Goal: Task Accomplishment & Management: Manage account settings

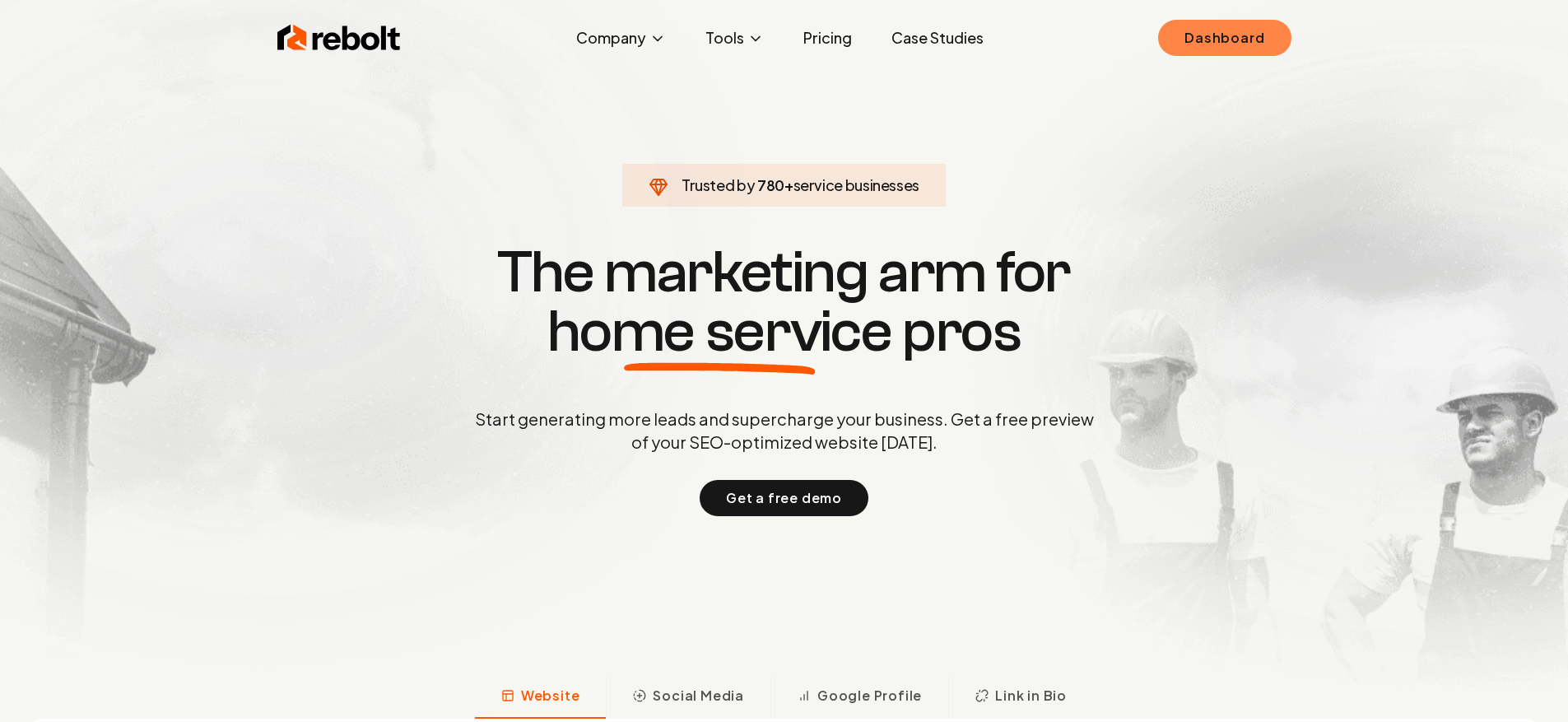
click at [1265, 44] on link "Dashboard" at bounding box center [1224, 38] width 133 height 36
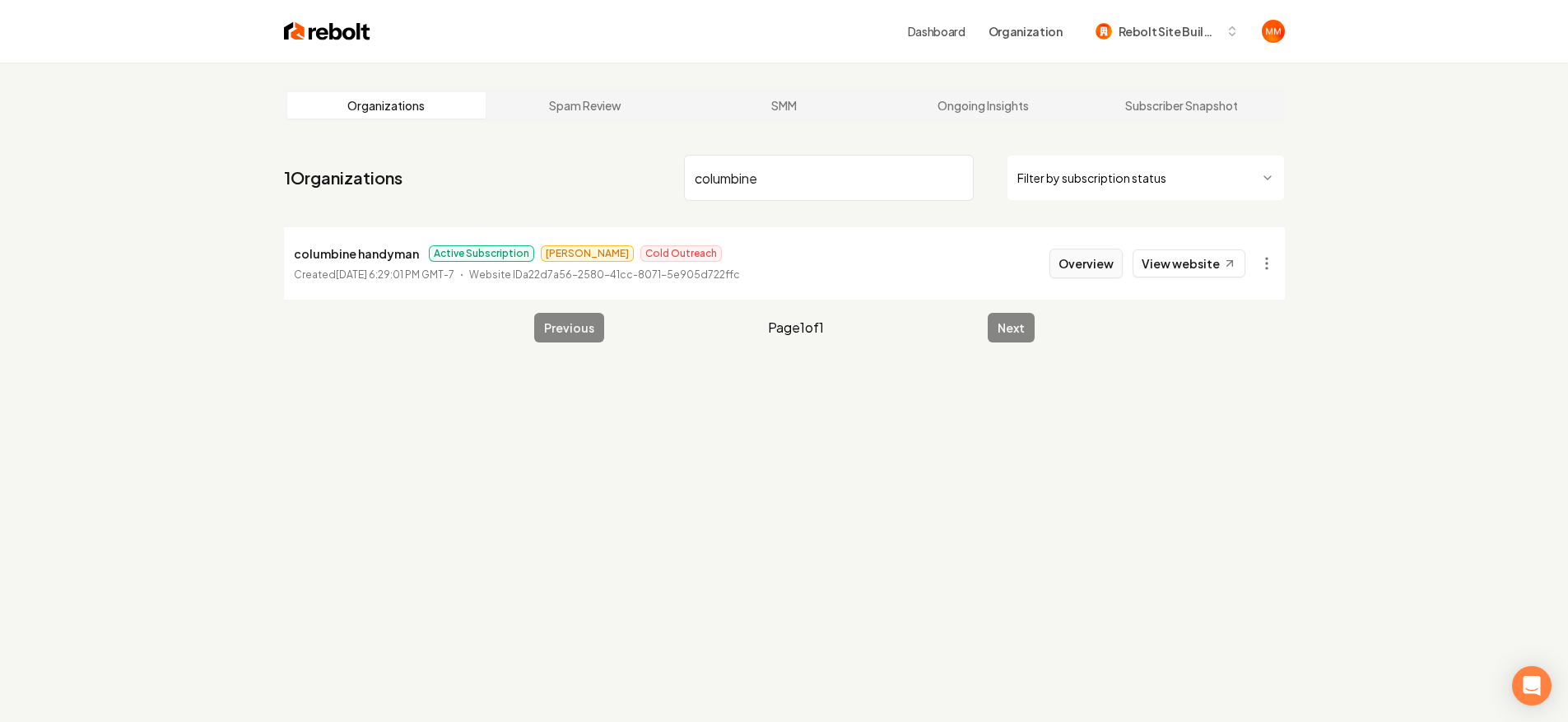
type input "columbine"
click at [1063, 260] on button "Overview" at bounding box center [1086, 263] width 73 height 30
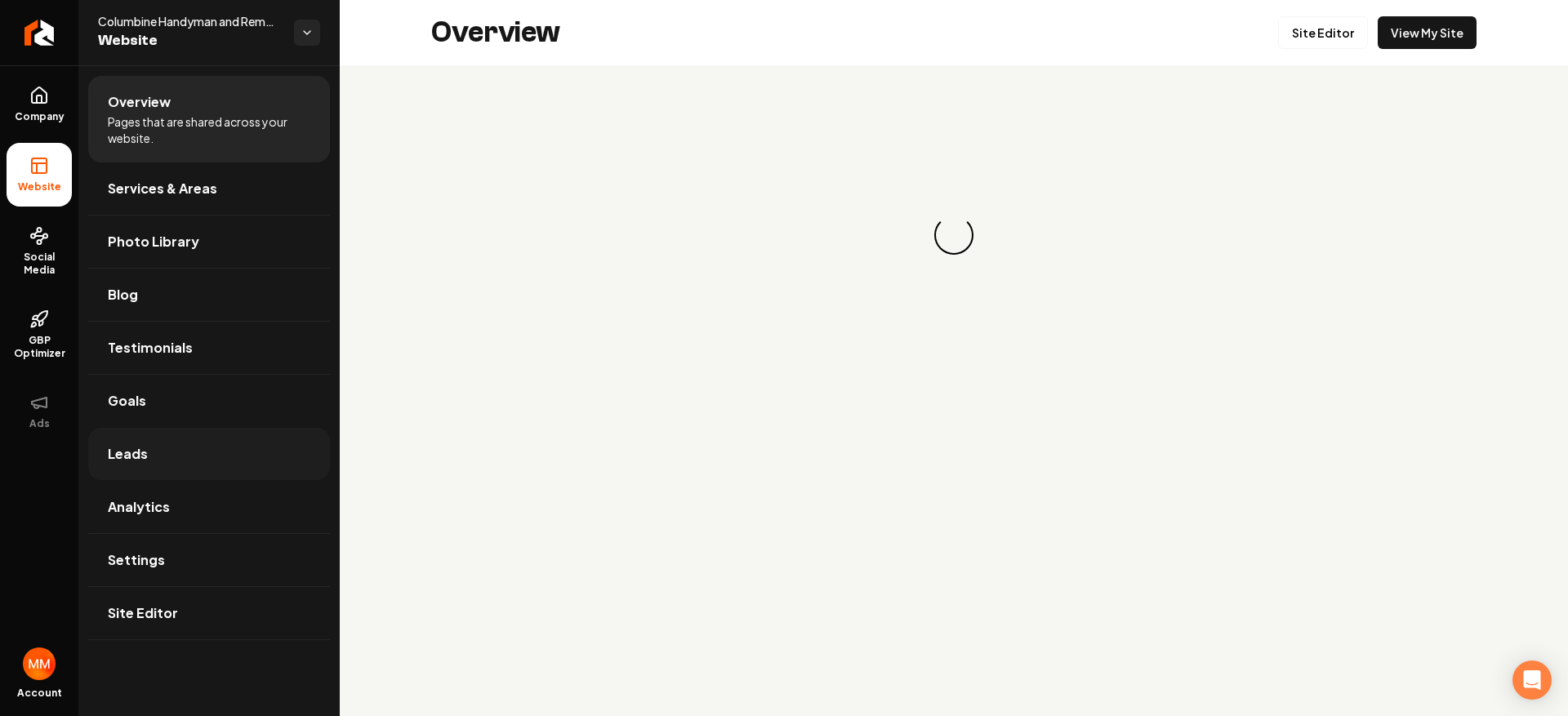
click at [223, 442] on link "Leads" at bounding box center [210, 454] width 242 height 52
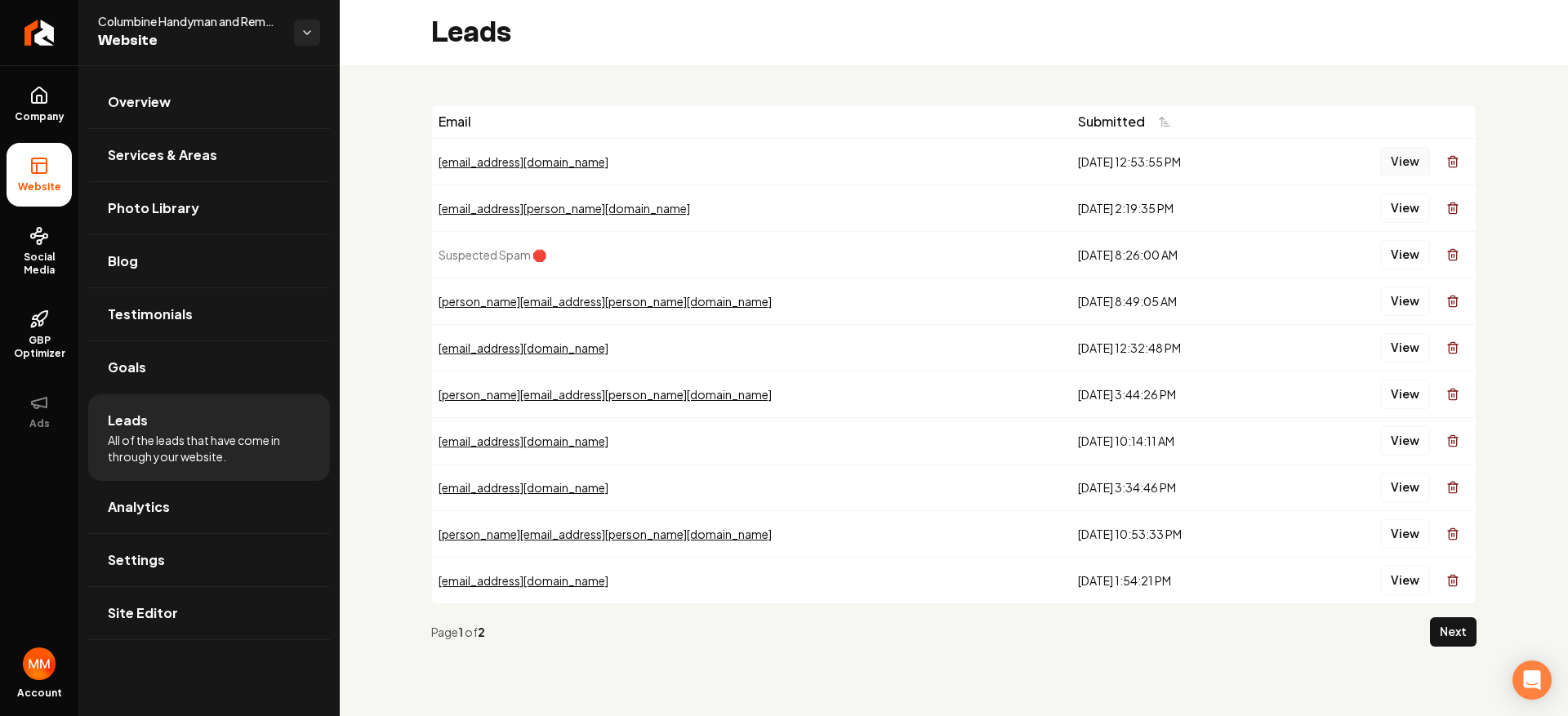
click at [1398, 151] on button "View" at bounding box center [1405, 162] width 50 height 30
click at [1406, 214] on button "View" at bounding box center [1405, 208] width 50 height 30
click at [49, 49] on link "Return to dashboard" at bounding box center [39, 33] width 79 height 65
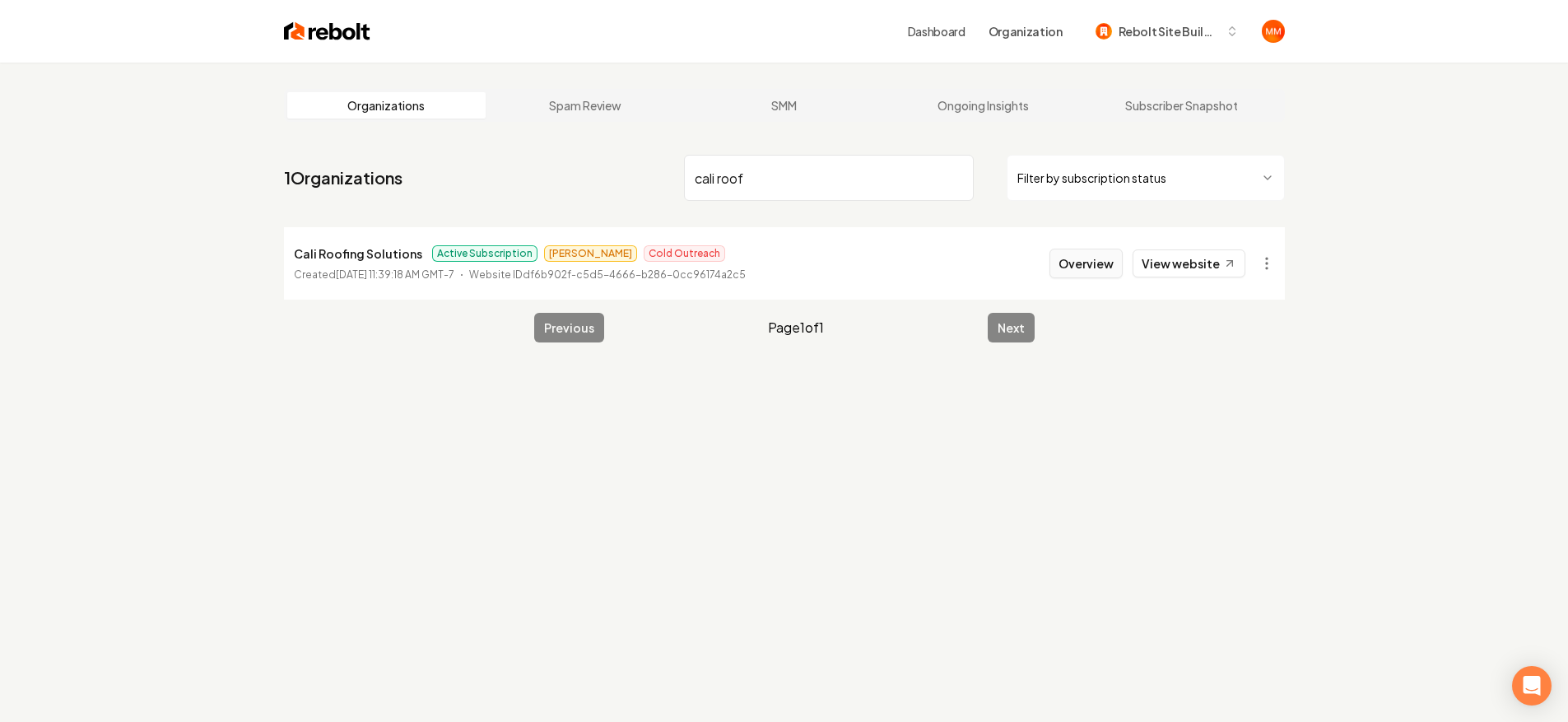
type input "cali roof"
click at [1068, 268] on button "Overview" at bounding box center [1086, 263] width 73 height 30
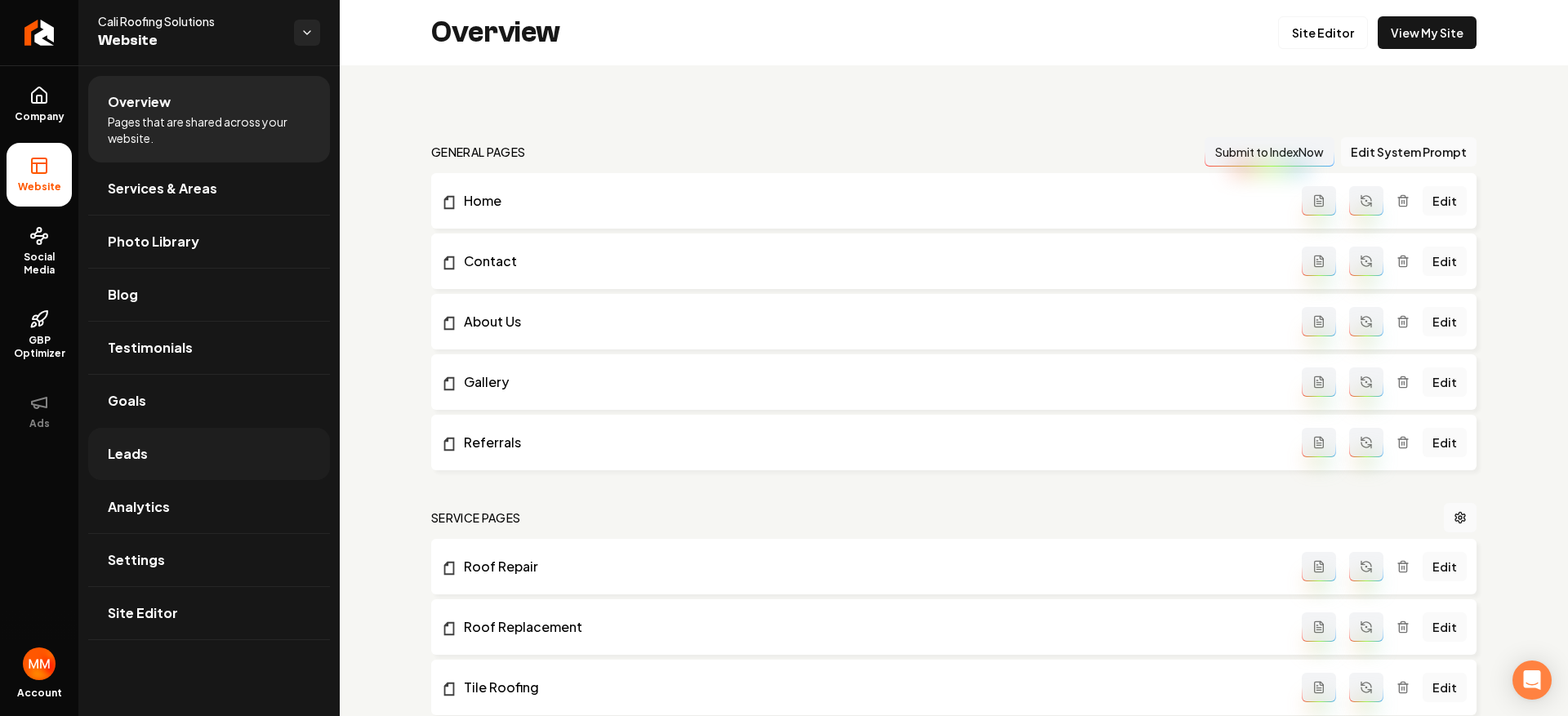
click at [174, 460] on link "Leads" at bounding box center [210, 454] width 242 height 52
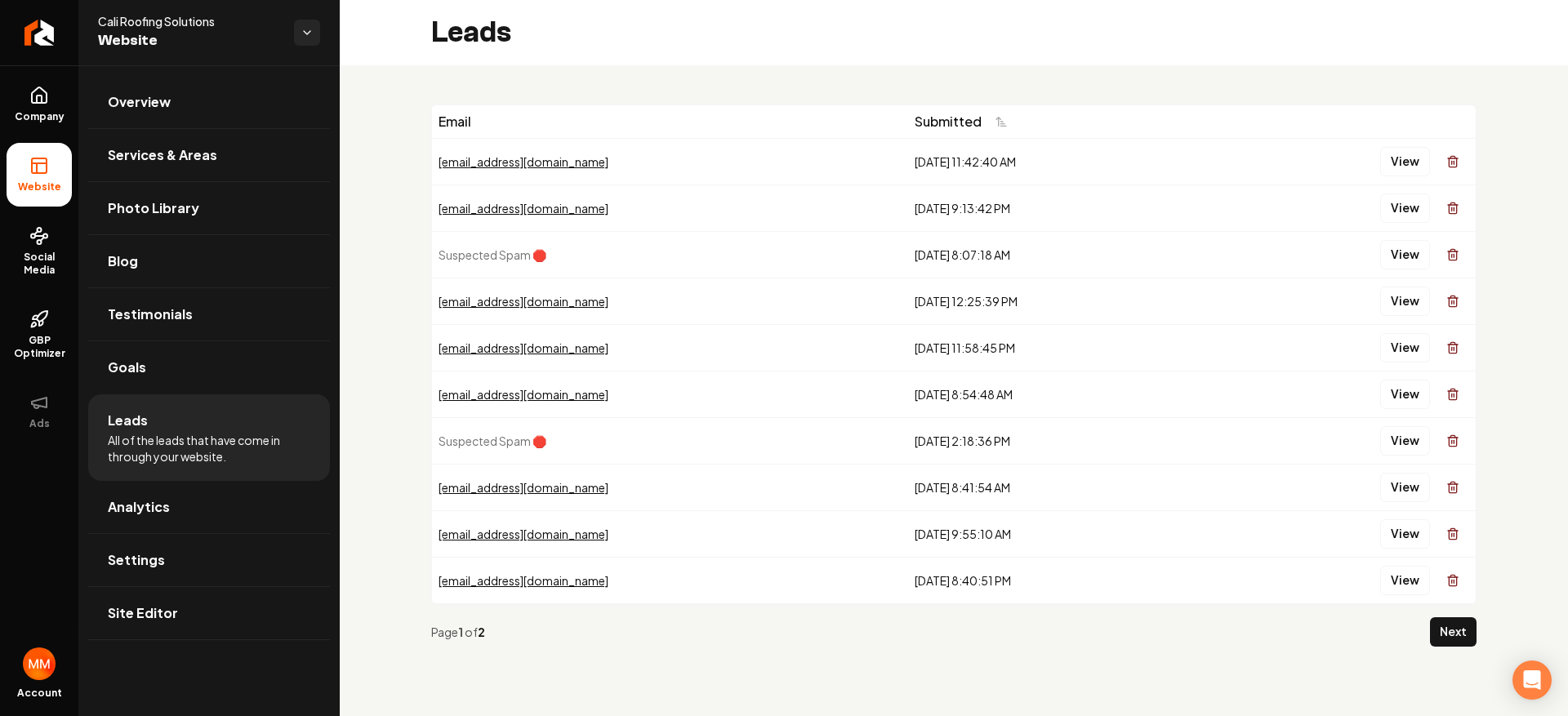
click at [1439, 636] on button "Next" at bounding box center [1453, 632] width 47 height 30
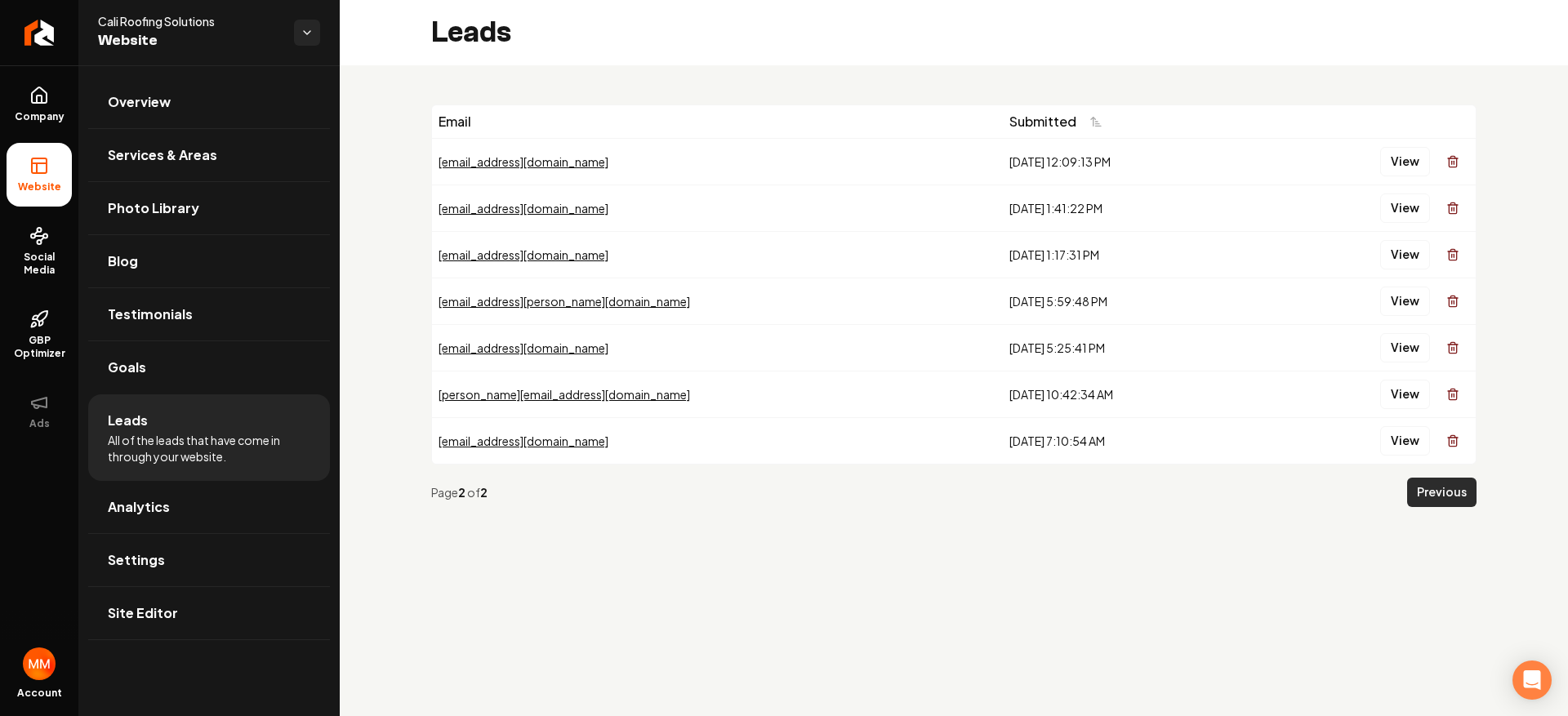
click at [1458, 502] on button "Previous" at bounding box center [1442, 492] width 70 height 30
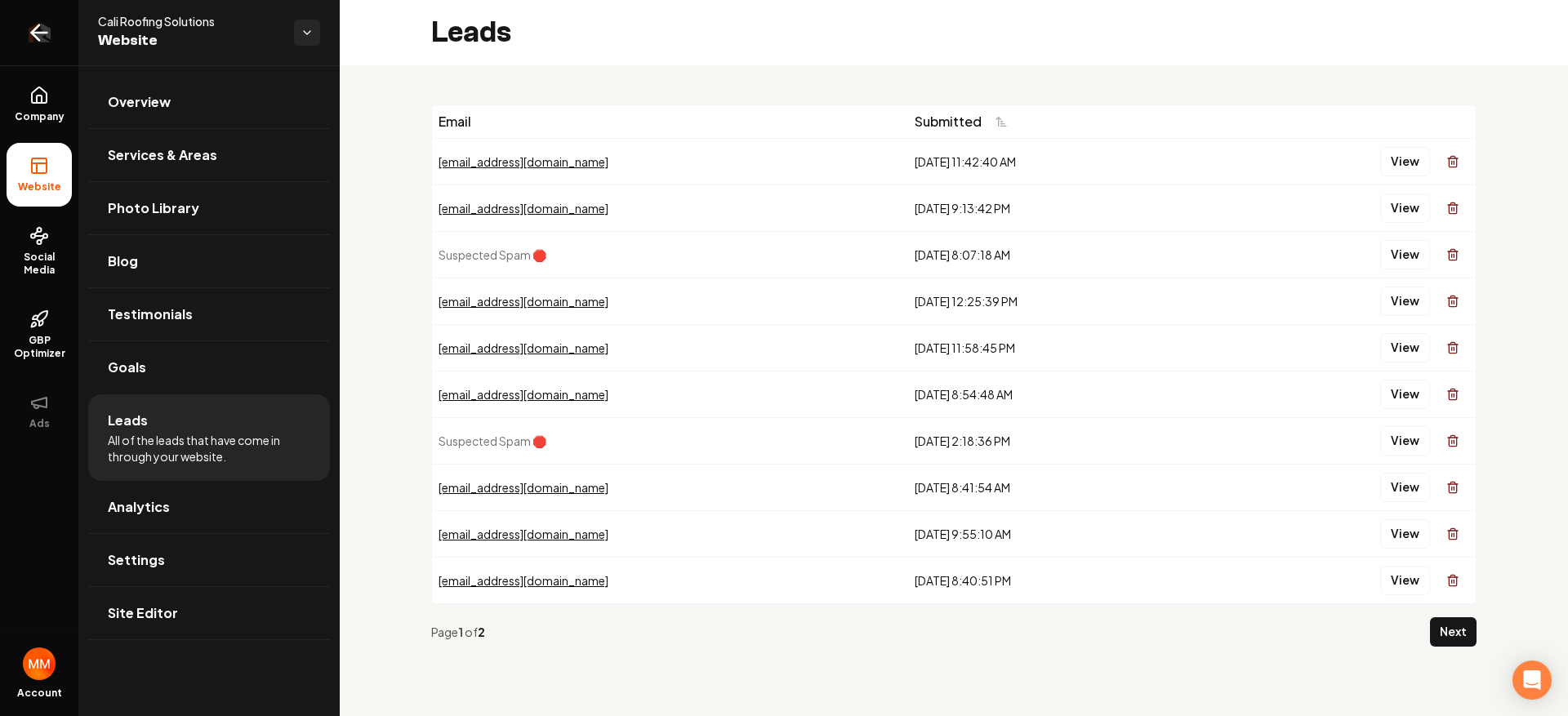
click at [30, 16] on link "Return to dashboard" at bounding box center [39, 33] width 79 height 65
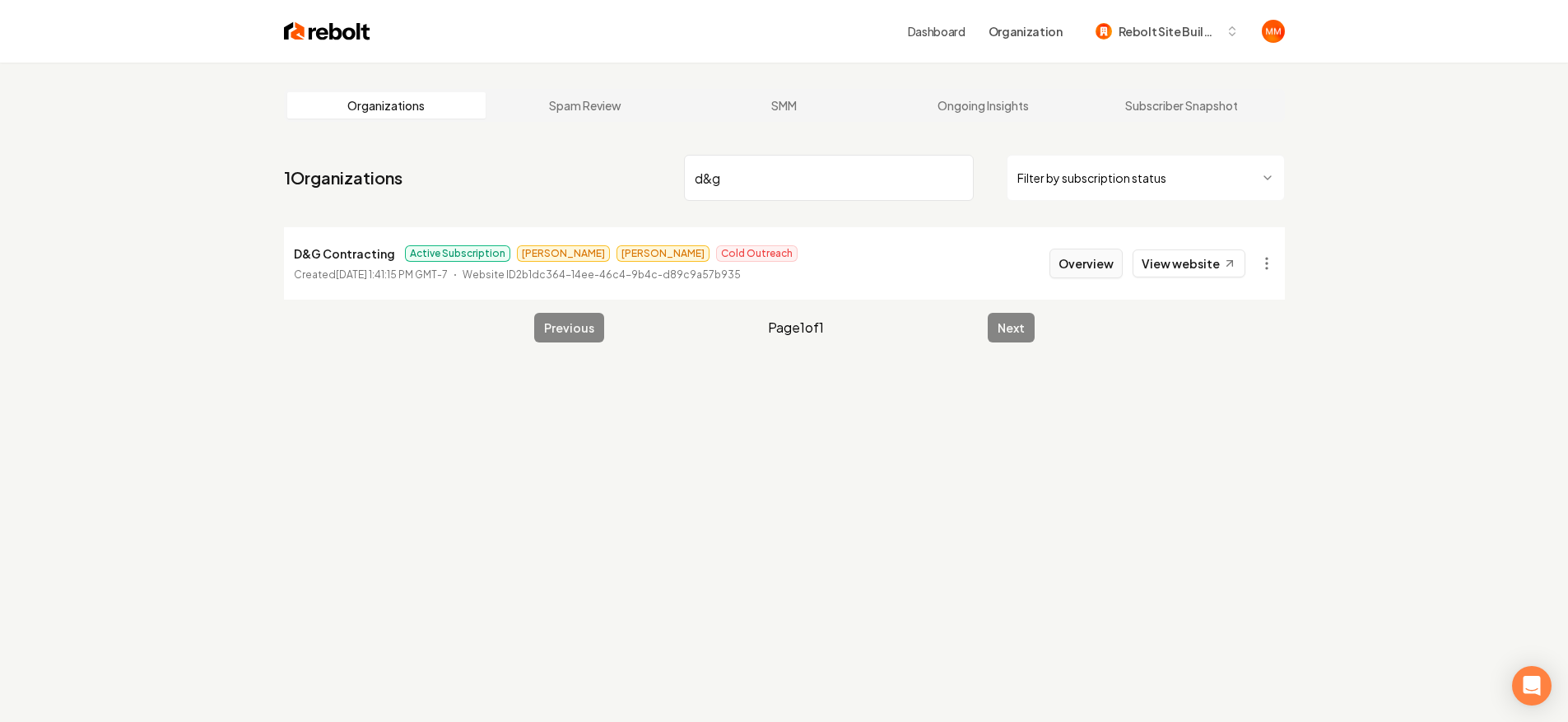
type input "d&g"
click at [1061, 249] on button "Overview" at bounding box center [1086, 263] width 73 height 30
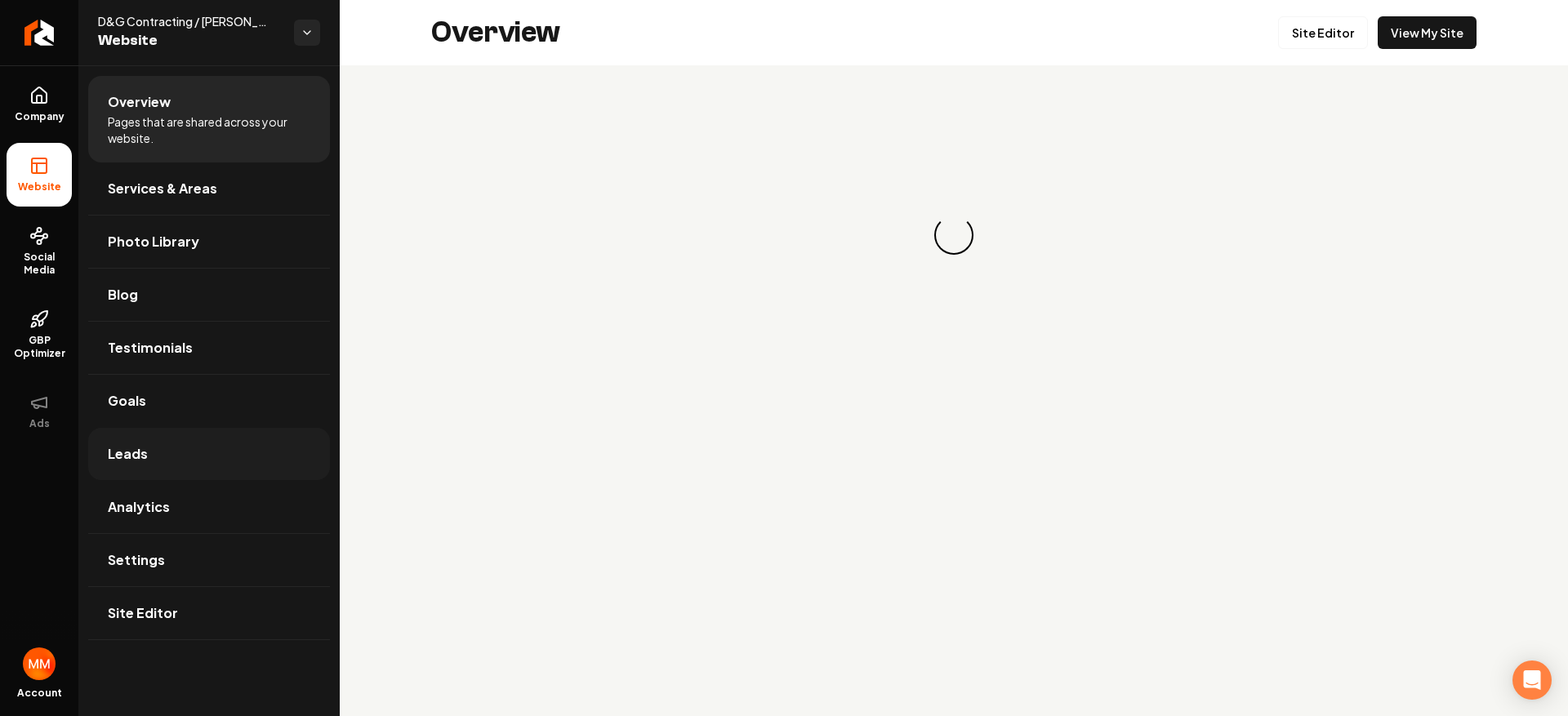
click at [154, 438] on link "Leads" at bounding box center [210, 454] width 242 height 52
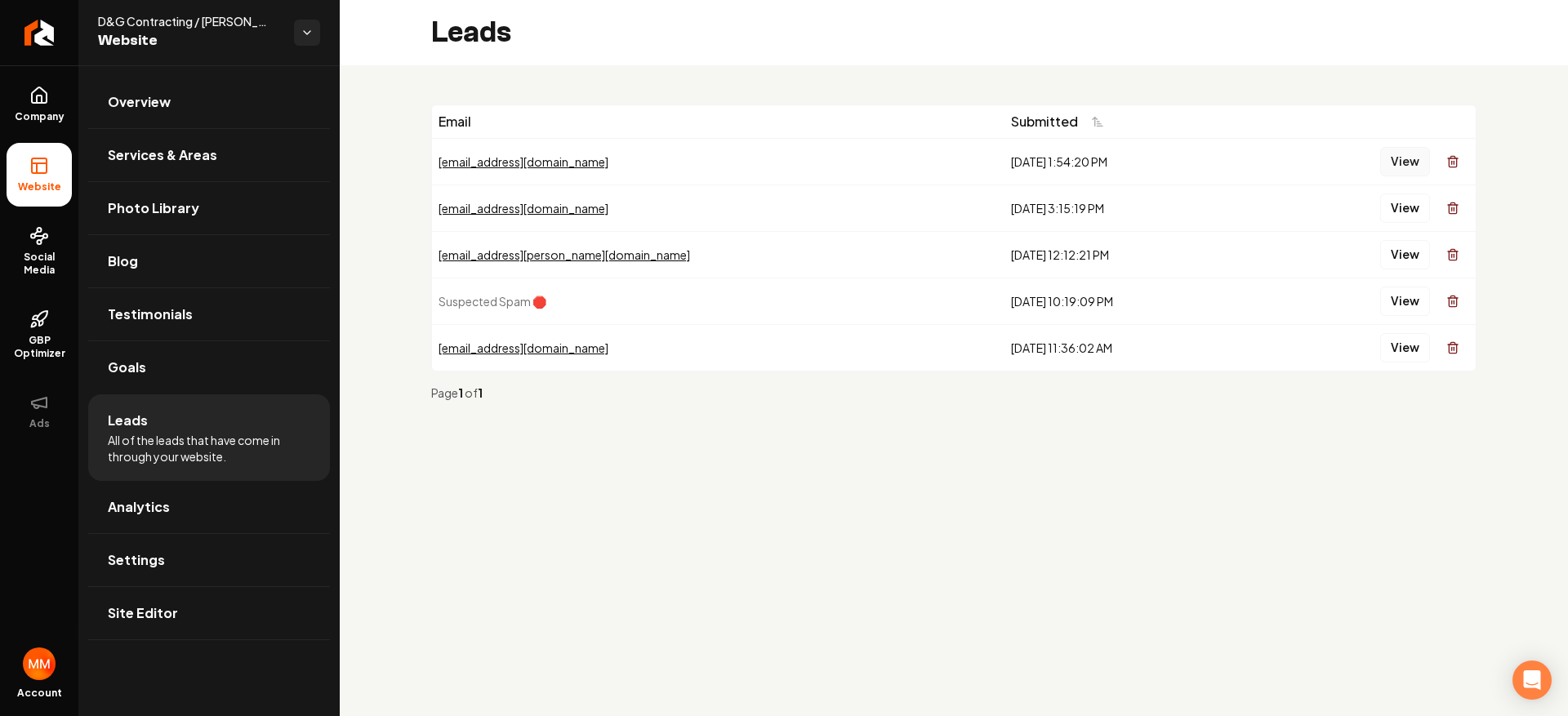
click at [1405, 166] on button "View" at bounding box center [1405, 162] width 50 height 30
